Goal: Transaction & Acquisition: Purchase product/service

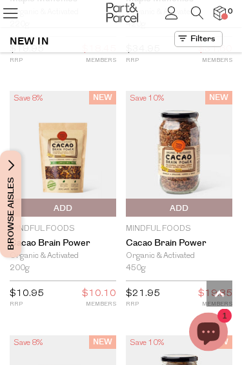
scroll to position [2892, 0]
click at [195, 10] on icon at bounding box center [197, 12] width 13 height 13
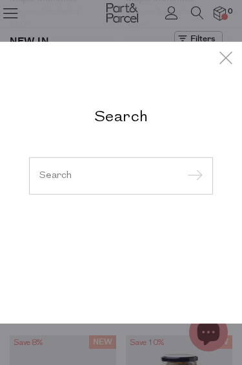
click at [137, 172] on input "search" at bounding box center [120, 176] width 163 height 10
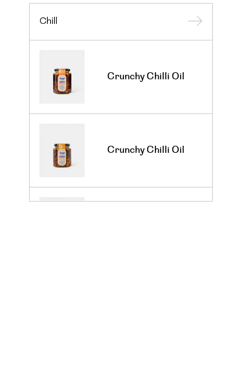
type input "Chill"
click at [150, 217] on span "Crunchy Chilli Oil" at bounding box center [145, 223] width 77 height 13
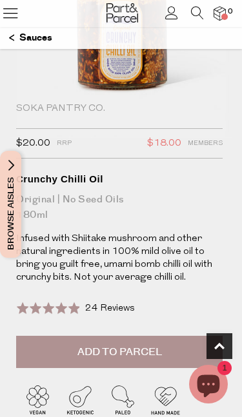
scroll to position [248, 0]
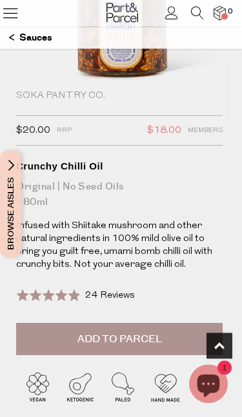
click at [164, 340] on button "Add to Parcel" at bounding box center [119, 340] width 206 height 32
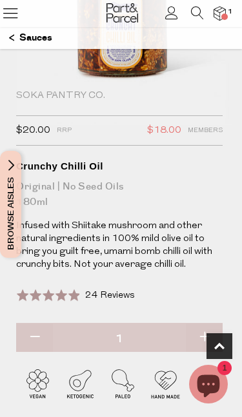
click at [20, 37] on p "Sauces" at bounding box center [30, 38] width 43 height 22
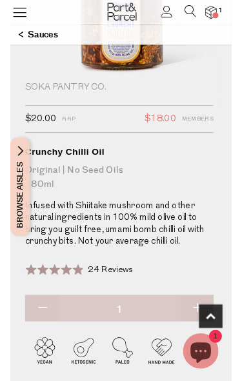
scroll to position [248, 0]
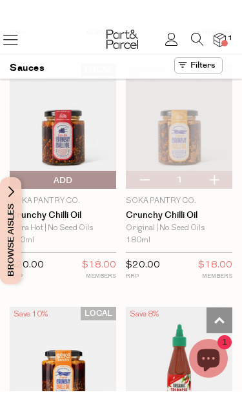
scroll to position [2958, 0]
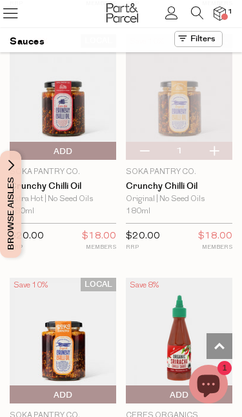
click at [50, 142] on span "Add To Parcel" at bounding box center [63, 151] width 100 height 19
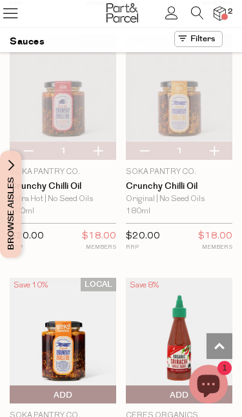
click at [63, 88] on img at bounding box center [63, 96] width 106 height 125
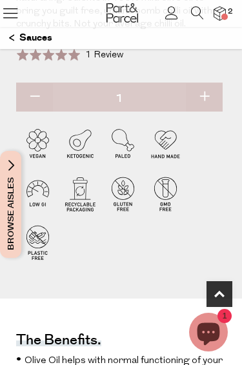
scroll to position [485, 0]
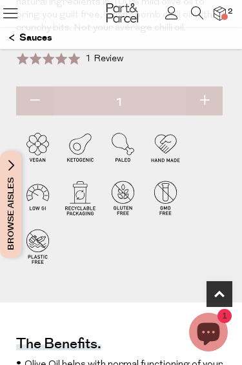
click at [12, 38] on p "Sauces" at bounding box center [30, 38] width 43 height 22
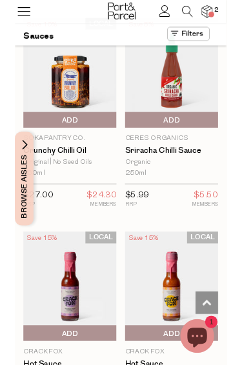
scroll to position [3215, 0]
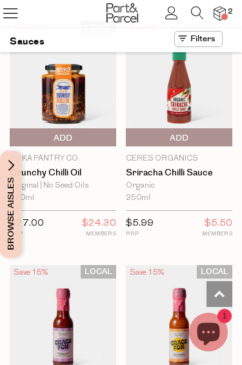
click at [51, 128] on span "Add To Parcel" at bounding box center [63, 137] width 100 height 19
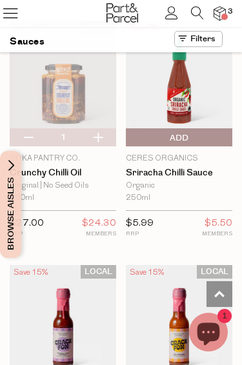
click at [219, 13] on img at bounding box center [219, 13] width 12 height 14
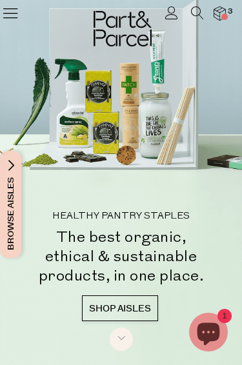
click at [10, 14] on icon at bounding box center [10, 13] width 18 height 18
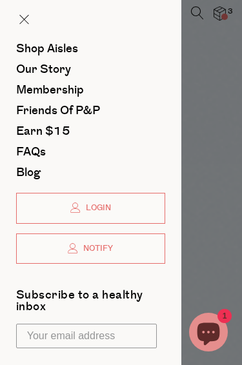
click at [25, 24] on link at bounding box center [24, 21] width 10 height 14
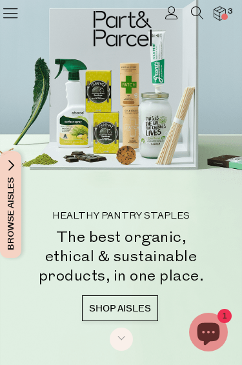
click at [197, 10] on icon at bounding box center [197, 12] width 13 height 13
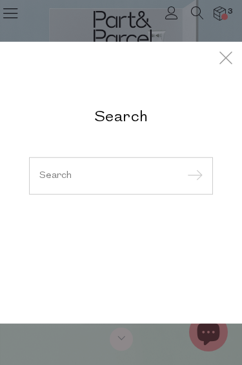
click at [141, 172] on input "search" at bounding box center [120, 176] width 163 height 10
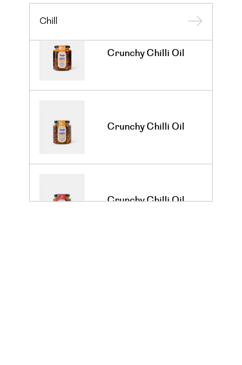
scroll to position [25, 0]
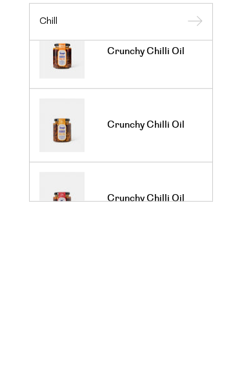
type input "Chill"
click at [103, 98] on link "Crunchy Chilli Oil" at bounding box center [120, 124] width 163 height 53
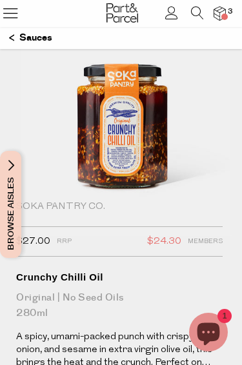
scroll to position [136, 0]
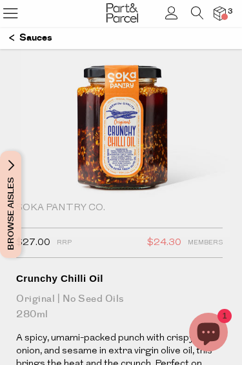
click at [217, 15] on img at bounding box center [219, 13] width 12 height 14
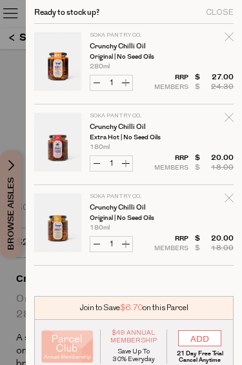
click at [15, 79] on div at bounding box center [121, 182] width 242 height 365
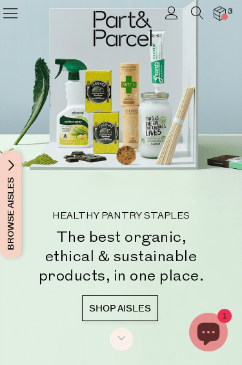
scroll to position [73, 0]
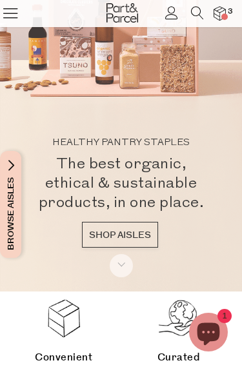
click at [219, 12] on img at bounding box center [219, 13] width 12 height 14
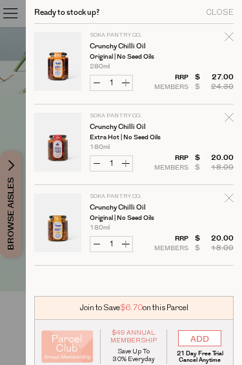
click at [122, 126] on link "Crunchy Chilli Oil" at bounding box center [140, 127] width 100 height 7
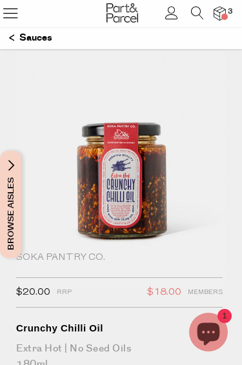
scroll to position [83, 0]
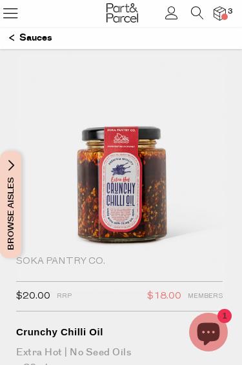
click at [15, 36] on p "Sauces" at bounding box center [30, 38] width 43 height 22
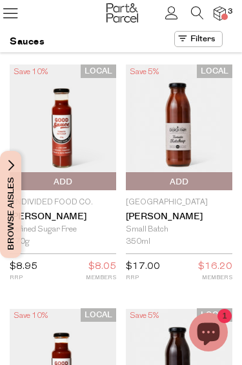
click at [220, 15] on img at bounding box center [219, 13] width 12 height 14
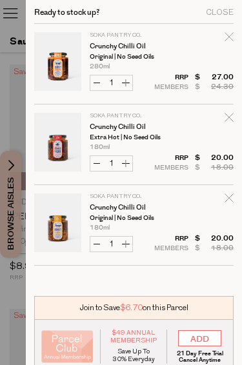
click at [141, 207] on link "Crunchy Chilli Oil" at bounding box center [140, 207] width 100 height 7
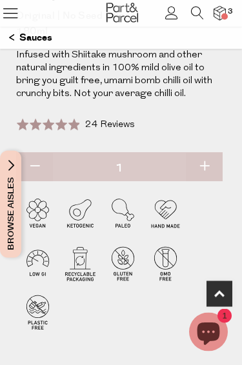
scroll to position [417, 0]
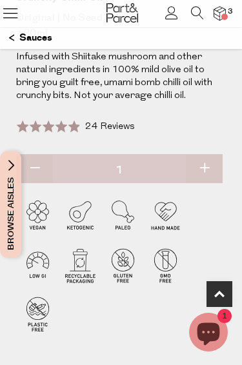
click at [221, 14] on img at bounding box center [219, 13] width 12 height 14
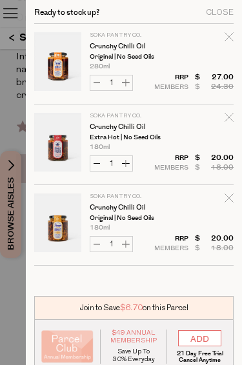
scroll to position [0, 0]
click at [101, 163] on button "Decrease Crunchy Chilli Oil" at bounding box center [96, 163] width 13 height 15
type input "0"
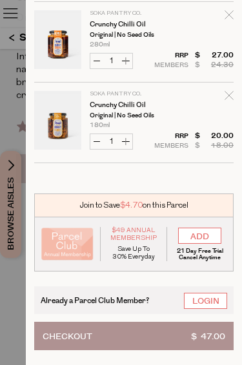
scroll to position [22, 0]
click at [163, 334] on button "Checkout $ 47.00" at bounding box center [133, 336] width 199 height 28
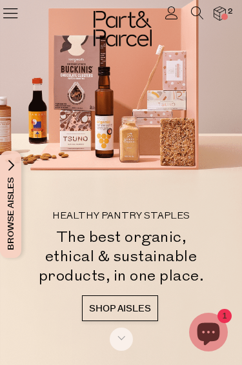
click at [194, 15] on icon at bounding box center [197, 12] width 13 height 13
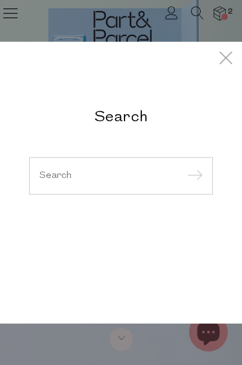
click at [146, 177] on input "search" at bounding box center [120, 176] width 163 height 10
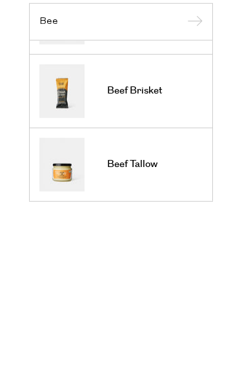
scroll to position [574, 0]
type input "Bee"
click at [135, 231] on span "Beef Tallow" at bounding box center [132, 237] width 50 height 13
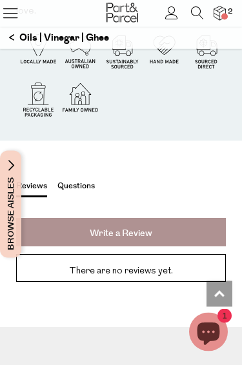
scroll to position [1872, 0]
click at [10, 41] on p "Oils | Vinegar | Ghee" at bounding box center [59, 38] width 100 height 22
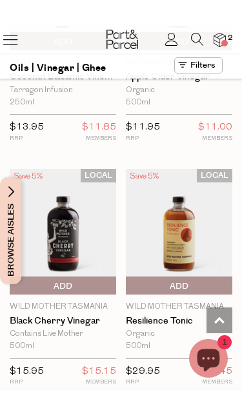
scroll to position [4556, 0]
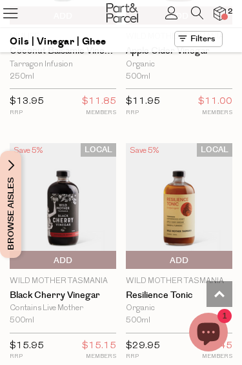
click at [199, 12] on icon at bounding box center [197, 12] width 13 height 13
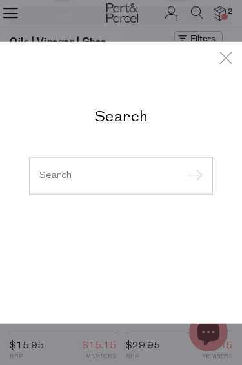
click at [138, 175] on input "search" at bounding box center [120, 176] width 163 height 10
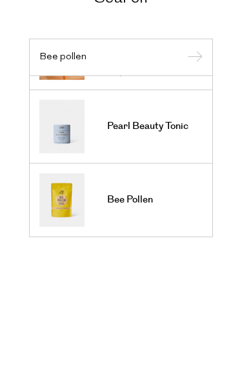
scroll to position [110, 0]
type input "Bee pollen"
click at [175, 211] on link "Bee Pollen" at bounding box center [120, 237] width 163 height 53
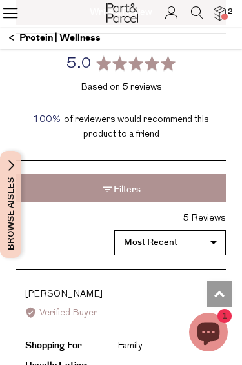
scroll to position [1998, 0]
click at [220, 12] on img at bounding box center [219, 13] width 12 height 14
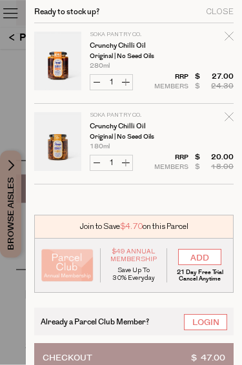
scroll to position [1998, 0]
